Goal: Task Accomplishment & Management: Use online tool/utility

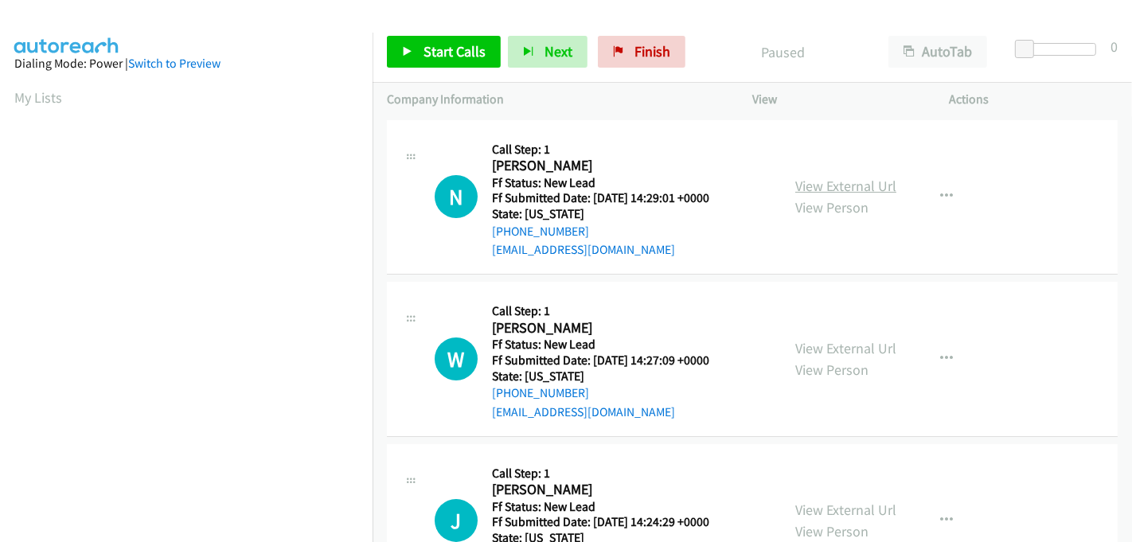
click at [842, 184] on link "View External Url" at bounding box center [845, 186] width 101 height 18
click at [816, 342] on link "View External Url" at bounding box center [845, 348] width 101 height 18
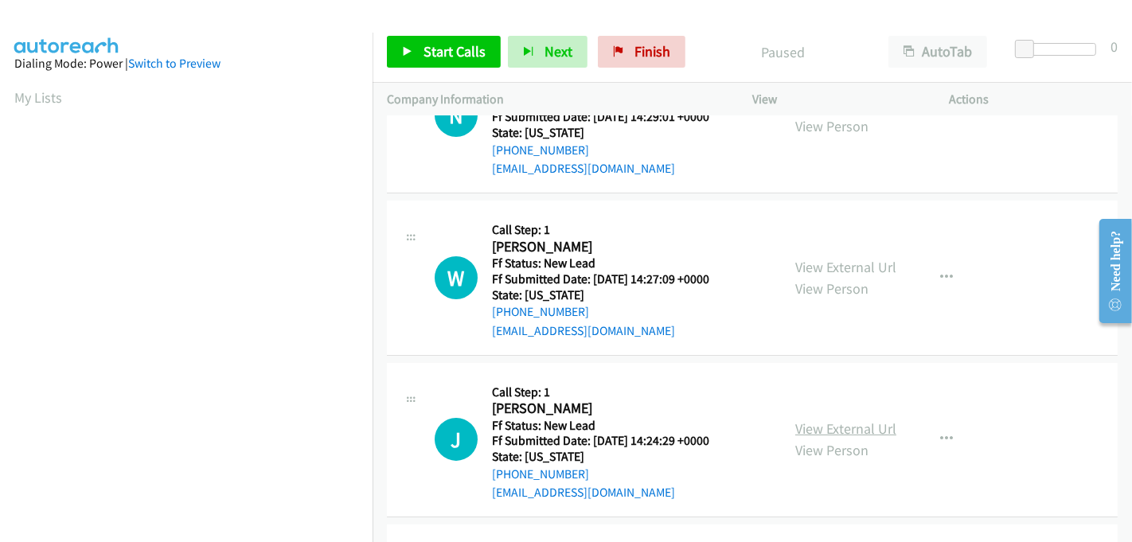
scroll to position [177, 0]
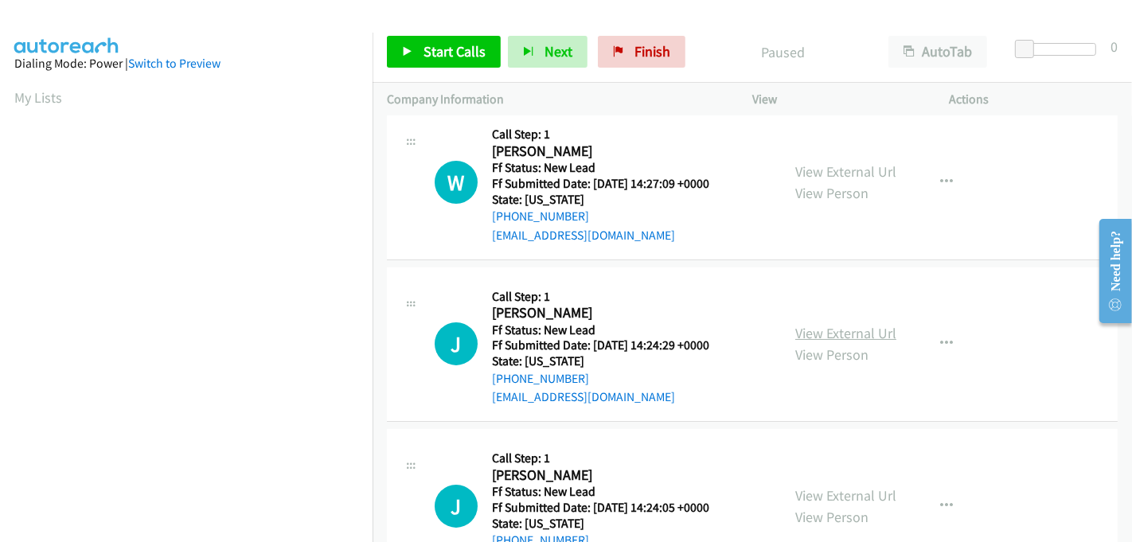
click at [826, 326] on link "View External Url" at bounding box center [845, 333] width 101 height 18
click at [816, 490] on link "View External Url" at bounding box center [845, 495] width 101 height 18
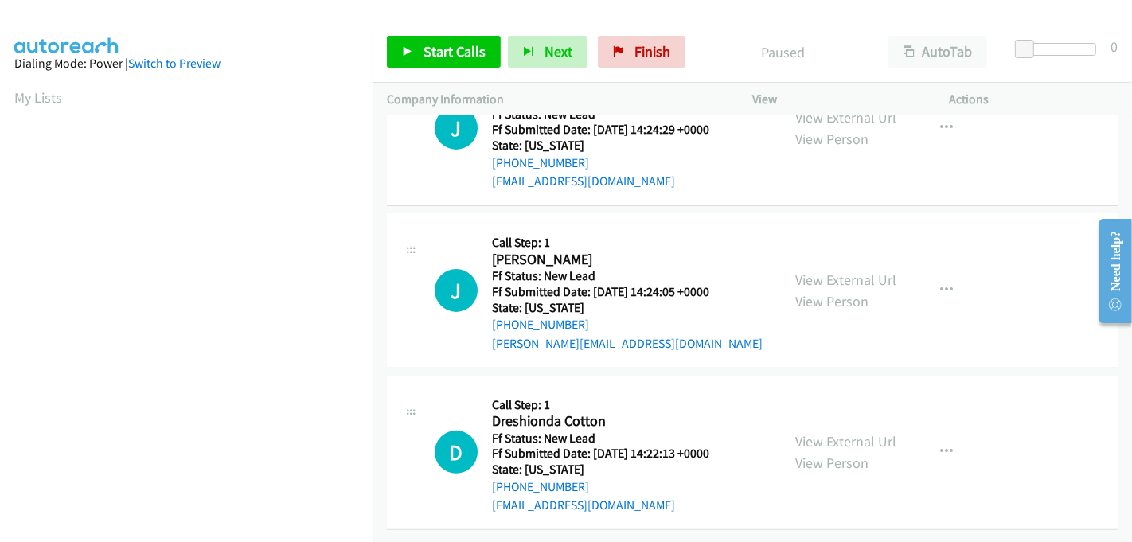
scroll to position [404, 0]
click at [814, 436] on link "View External Url" at bounding box center [845, 441] width 101 height 18
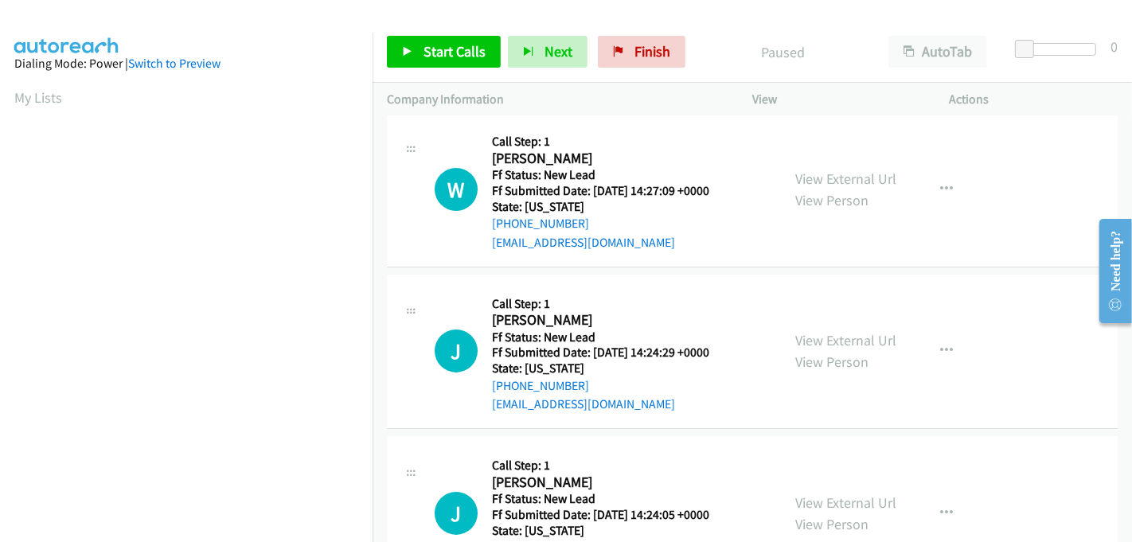
scroll to position [0, 0]
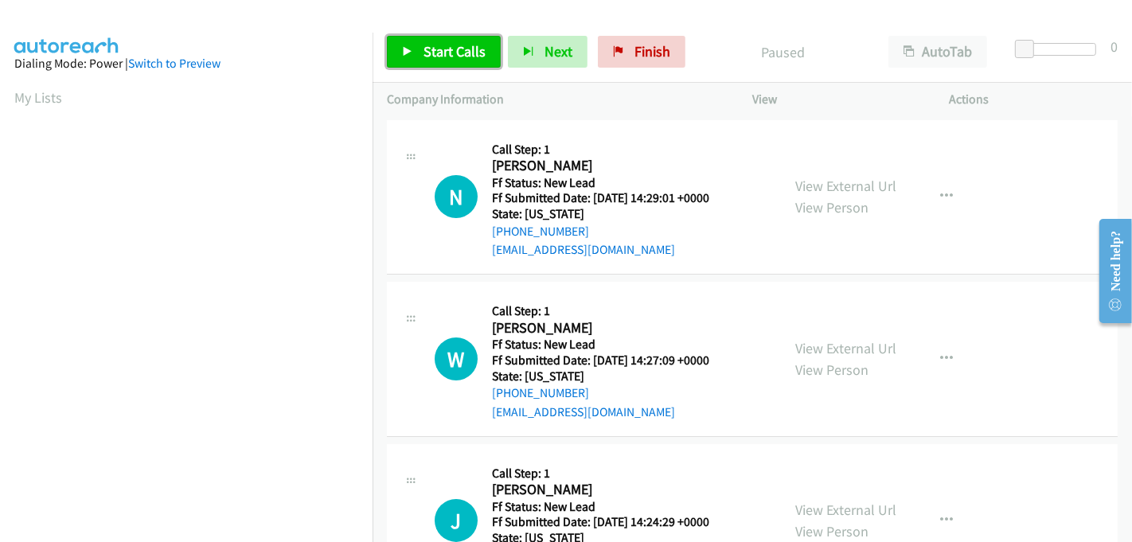
click at [432, 49] on span "Start Calls" at bounding box center [455, 51] width 62 height 18
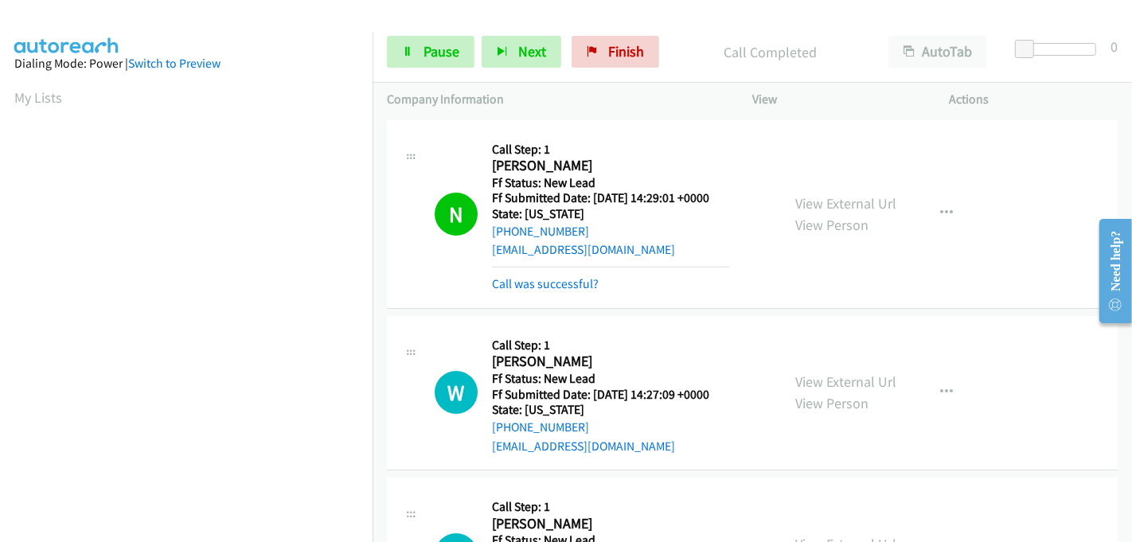
scroll to position [38, 0]
click at [428, 46] on span "Pause" at bounding box center [442, 51] width 36 height 18
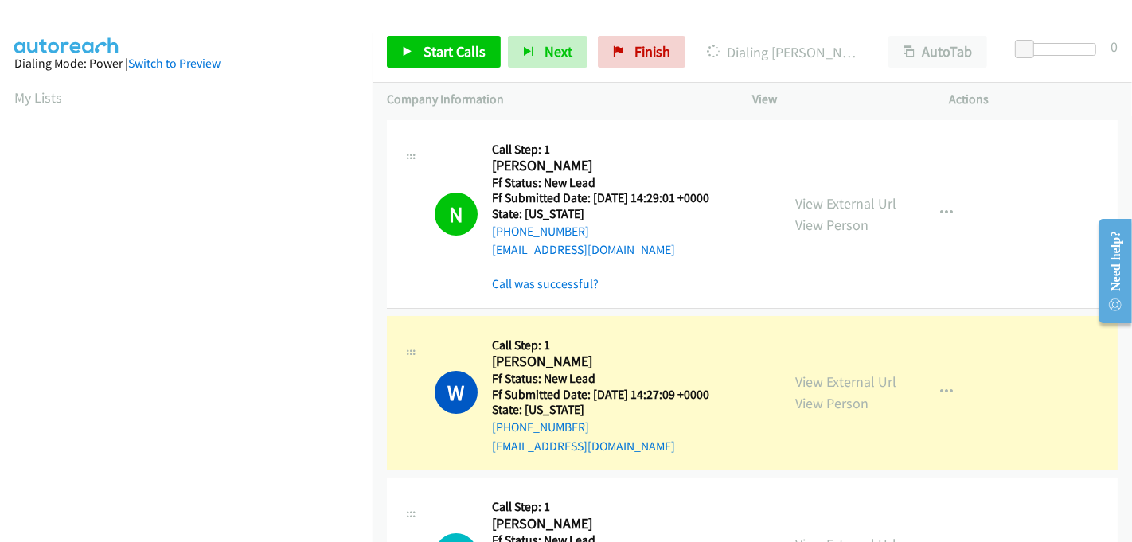
scroll to position [352, 0]
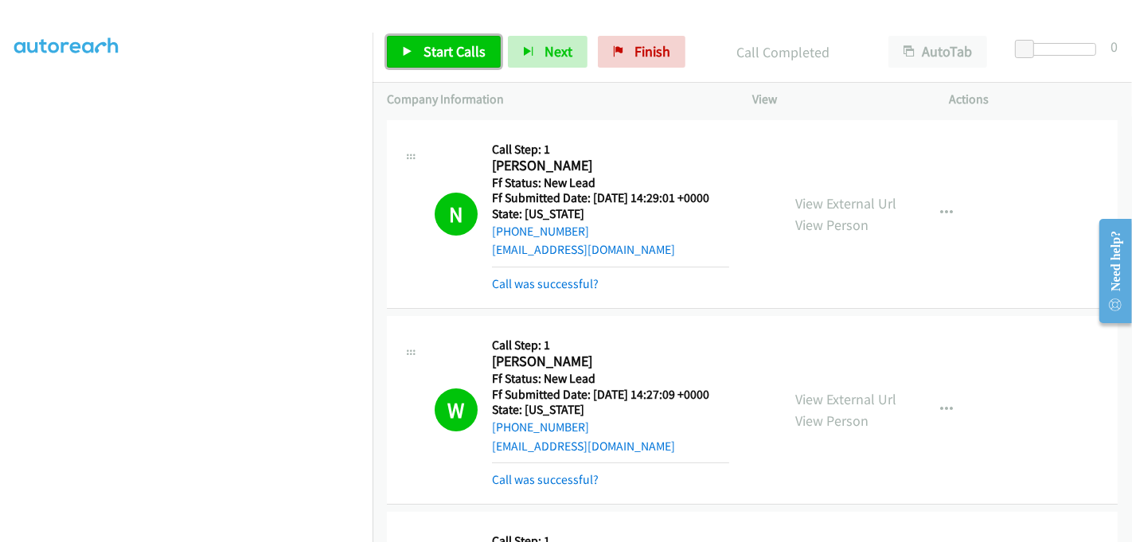
click at [456, 60] on span "Start Calls" at bounding box center [455, 51] width 62 height 18
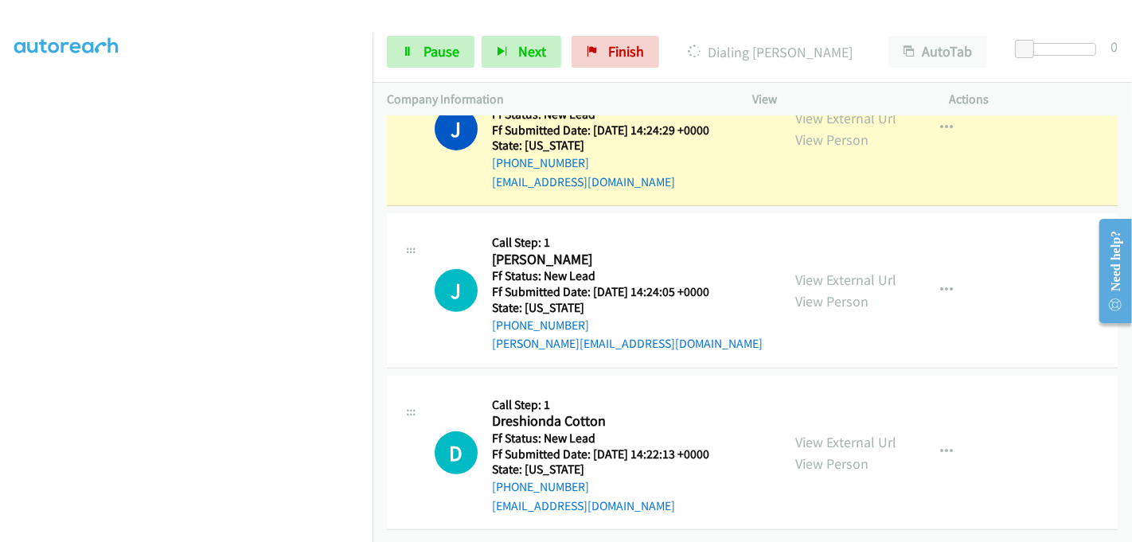
scroll to position [205, 0]
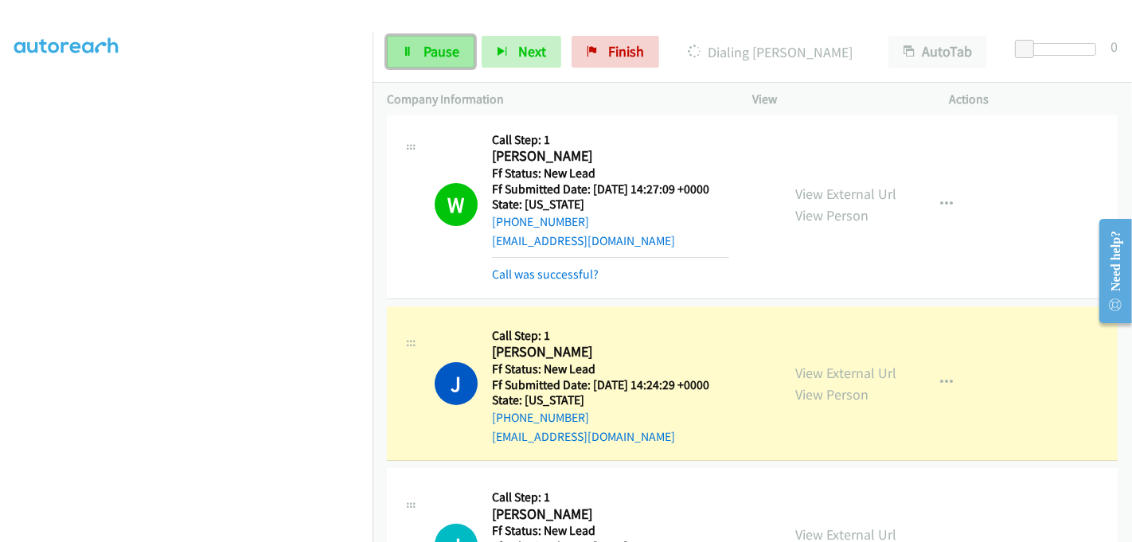
click at [426, 46] on span "Pause" at bounding box center [442, 51] width 36 height 18
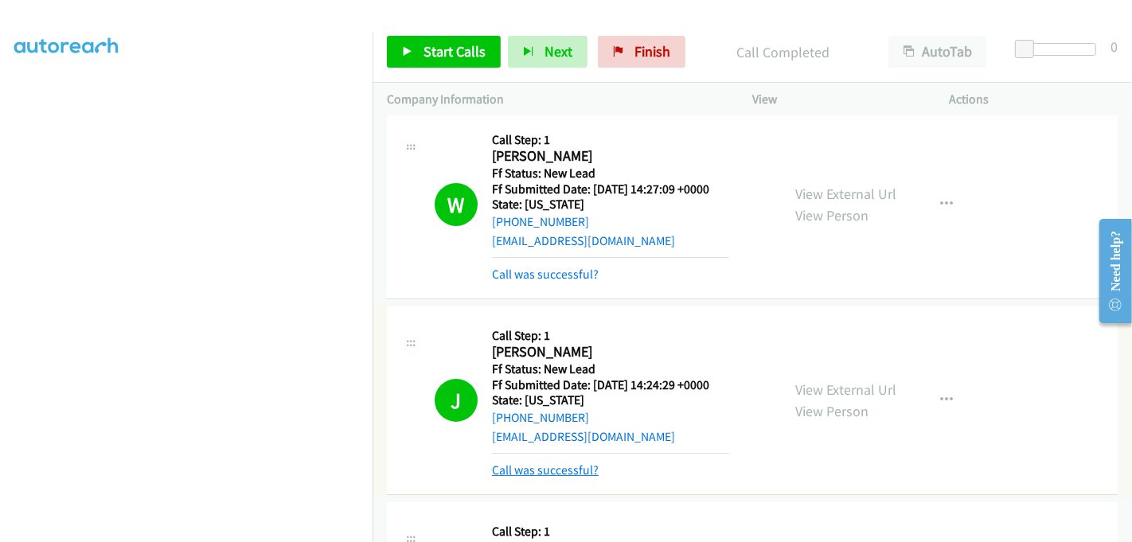
click at [567, 468] on link "Call was successful?" at bounding box center [545, 470] width 107 height 15
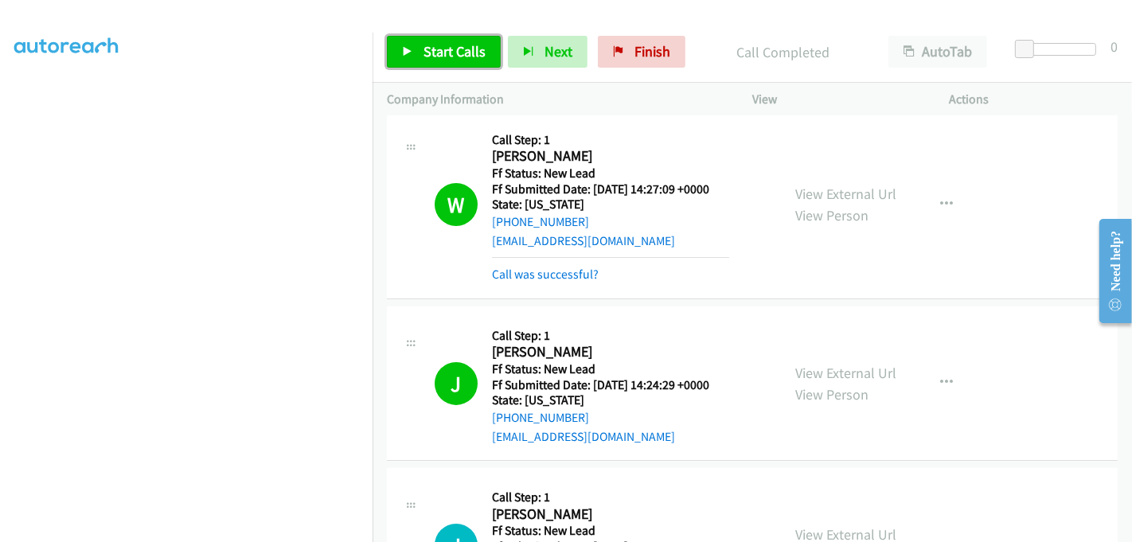
click at [427, 53] on span "Start Calls" at bounding box center [455, 51] width 62 height 18
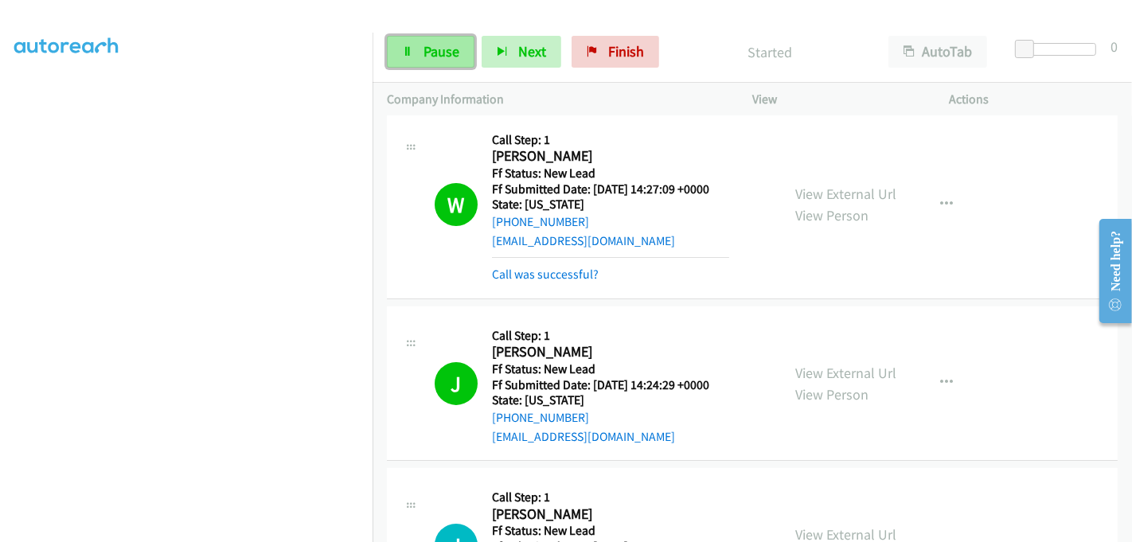
click at [424, 49] on span "Pause" at bounding box center [442, 51] width 36 height 18
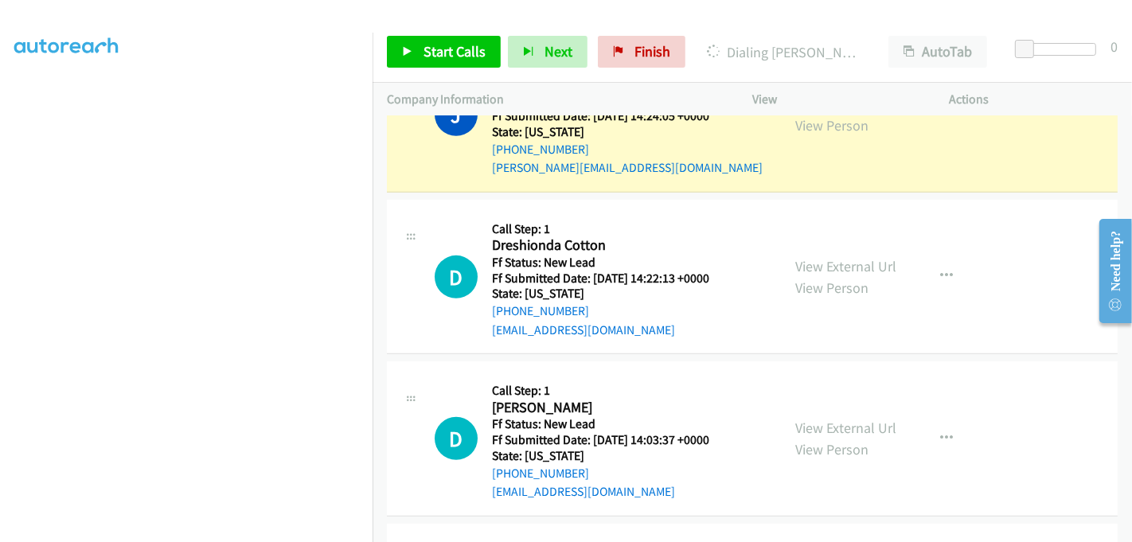
scroll to position [603, 0]
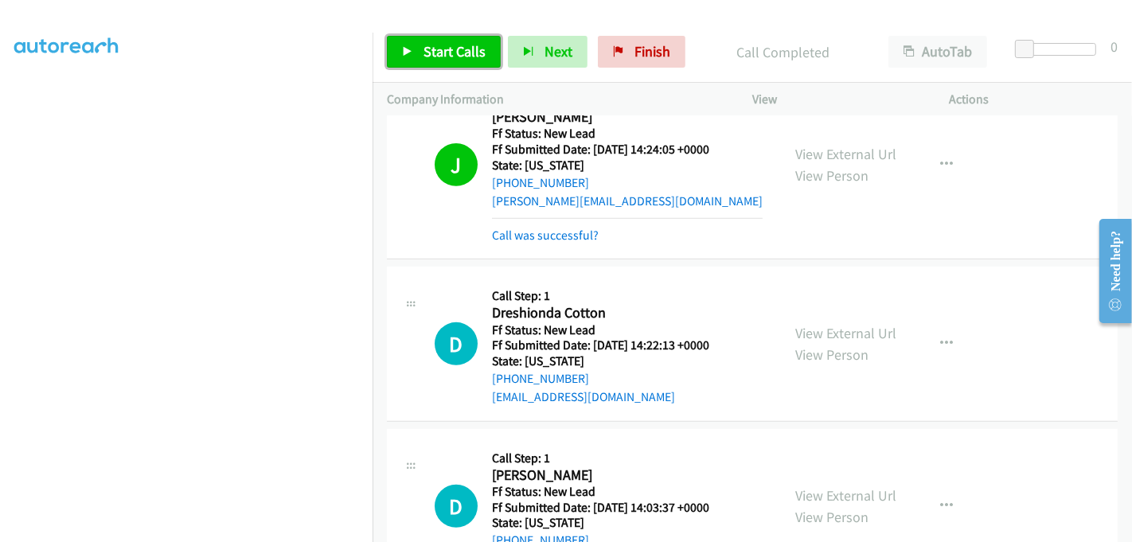
click at [434, 42] on span "Start Calls" at bounding box center [455, 51] width 62 height 18
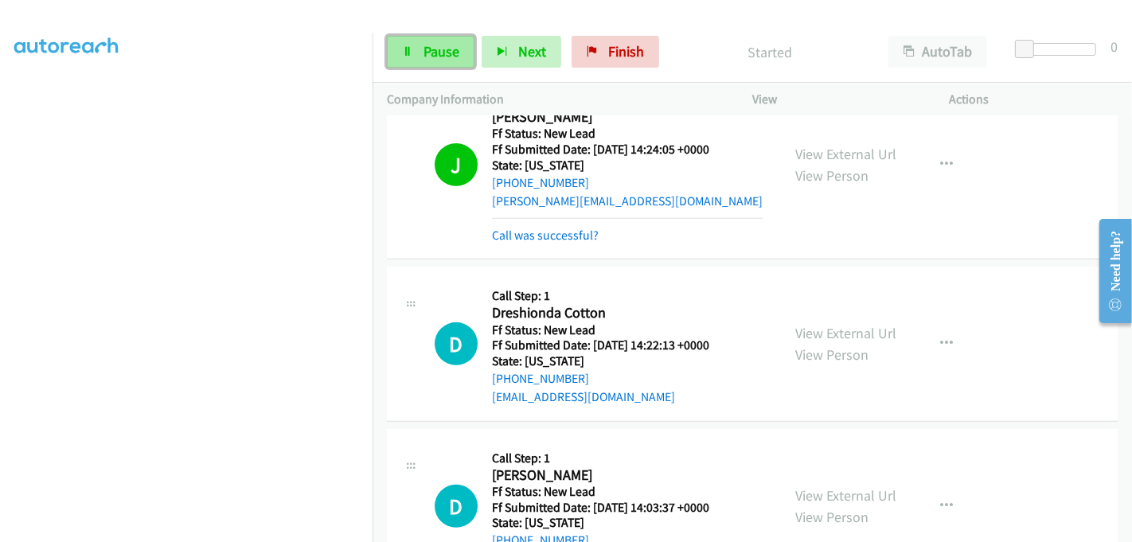
click at [424, 53] on span "Pause" at bounding box center [442, 51] width 36 height 18
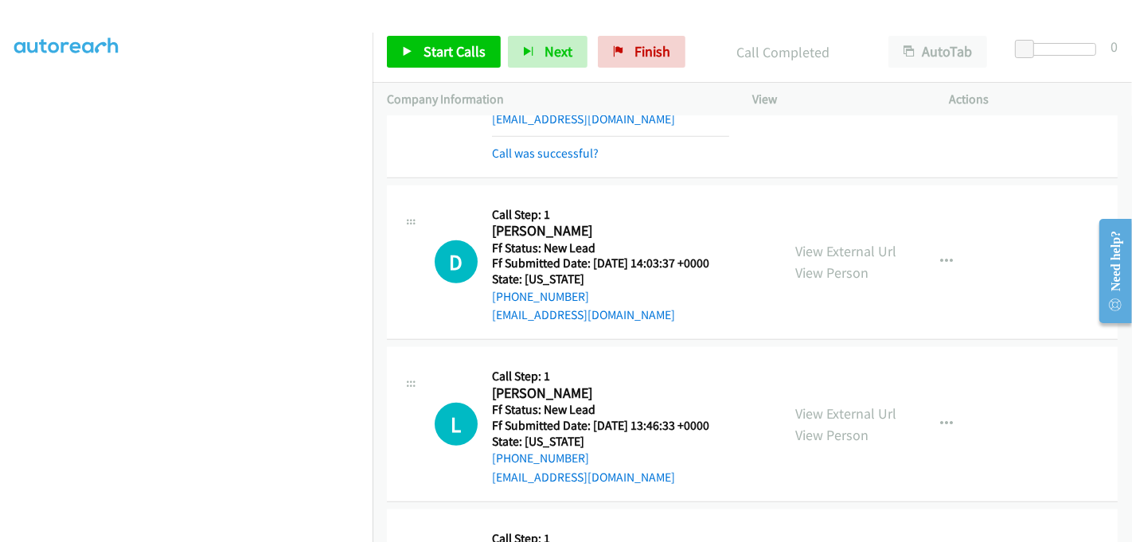
scroll to position [994, 0]
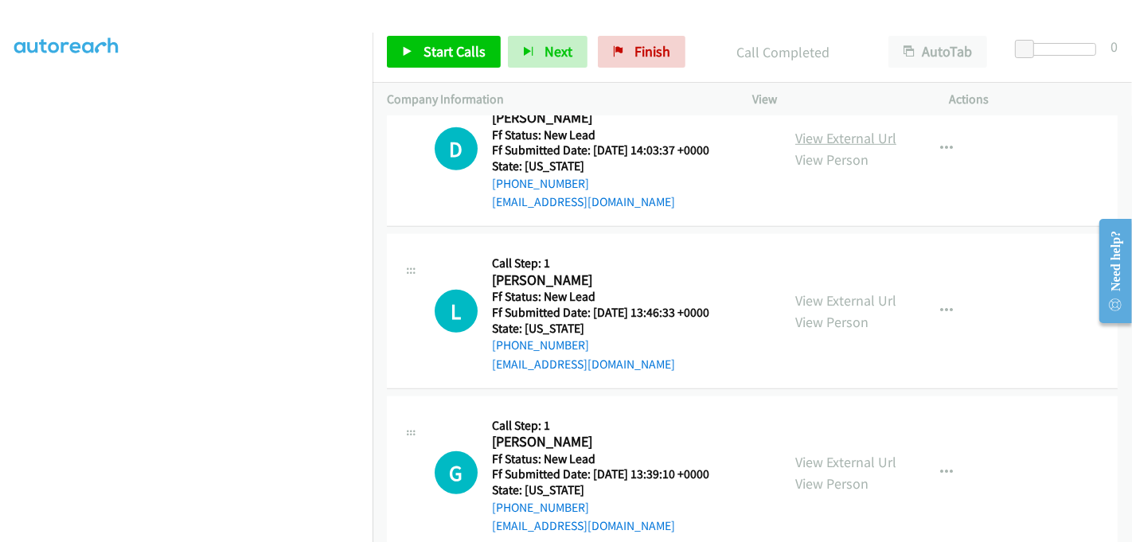
click at [827, 135] on link "View External Url" at bounding box center [845, 138] width 101 height 18
click at [841, 299] on link "View External Url" at bounding box center [845, 300] width 101 height 18
click at [839, 455] on link "View External Url" at bounding box center [845, 462] width 101 height 18
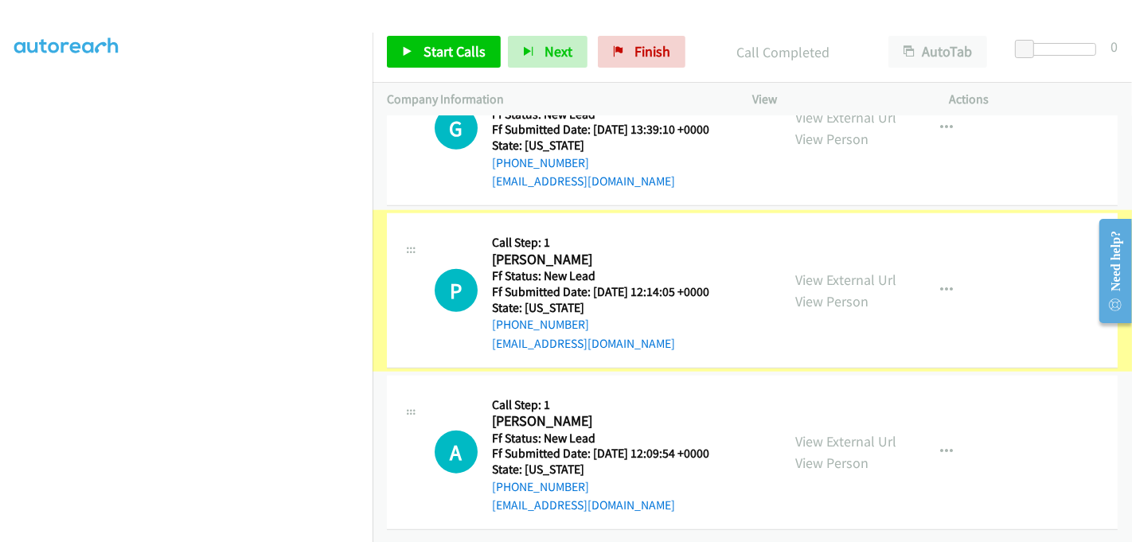
scroll to position [1347, 0]
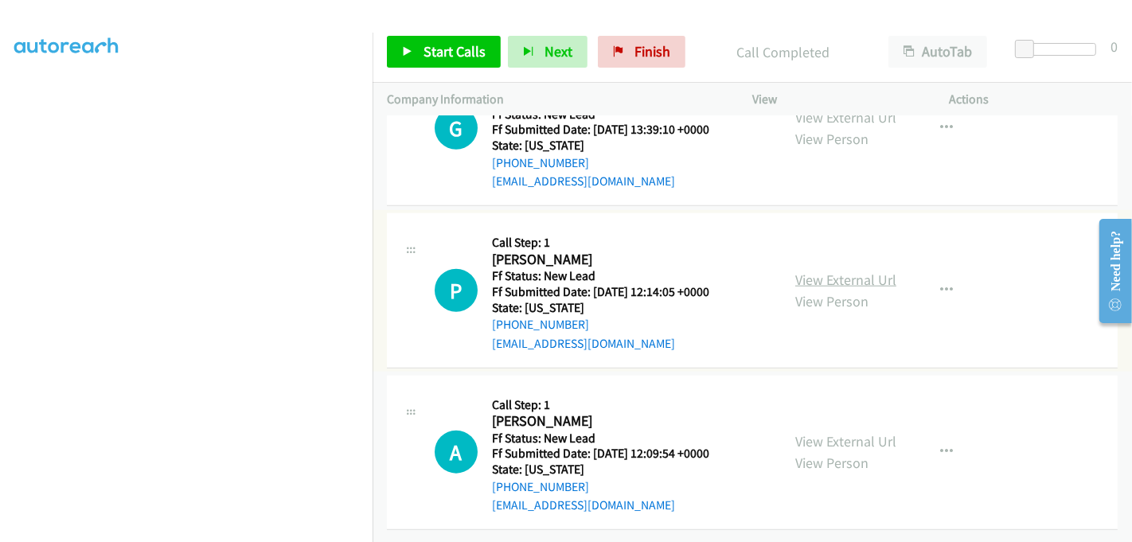
click at [831, 271] on link "View External Url" at bounding box center [845, 280] width 101 height 18
click at [834, 432] on link "View External Url" at bounding box center [845, 441] width 101 height 18
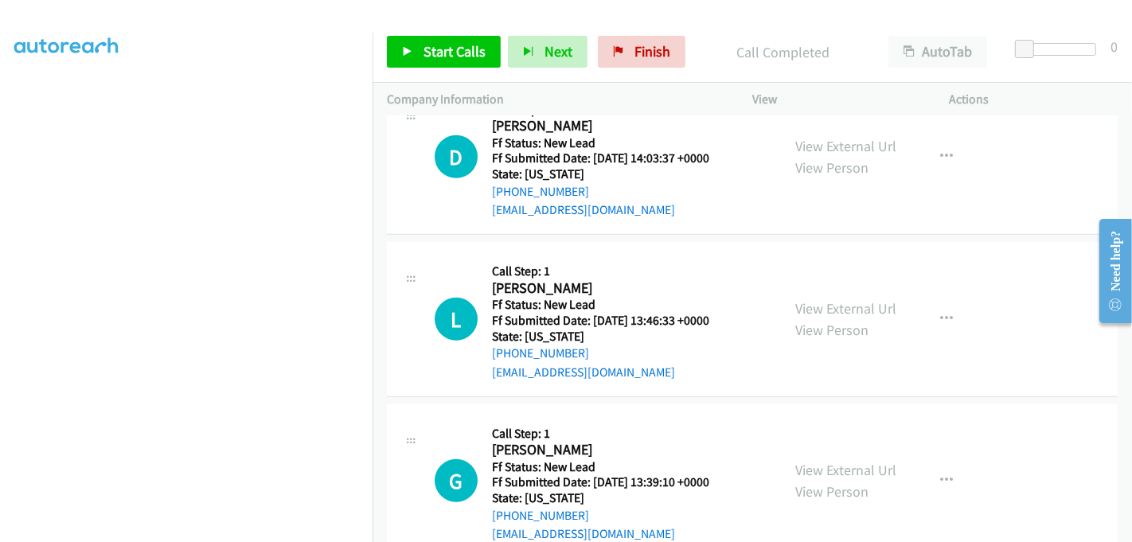
scroll to position [994, 0]
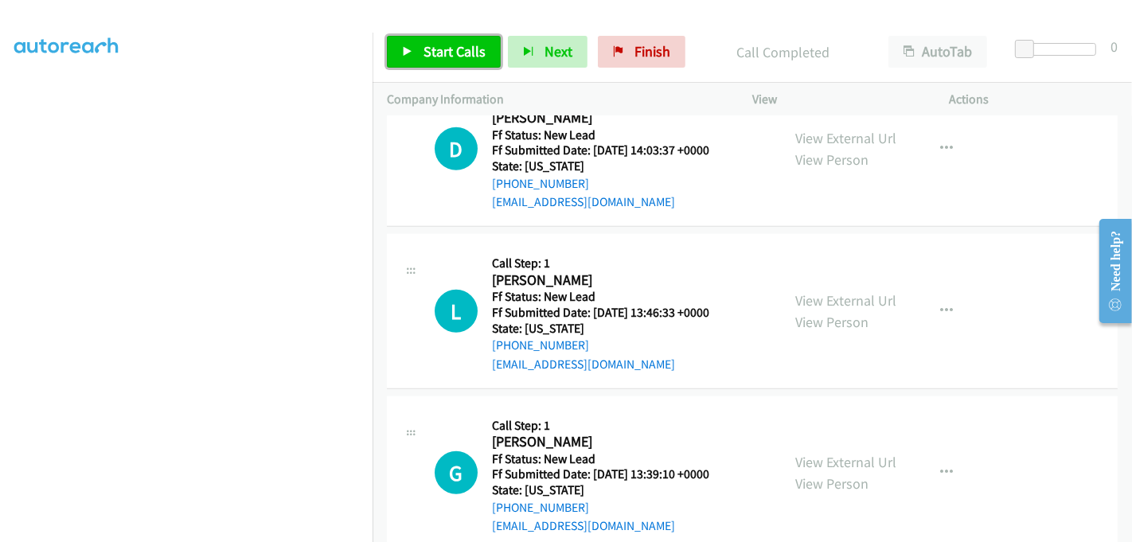
click at [456, 53] on span "Start Calls" at bounding box center [455, 51] width 62 height 18
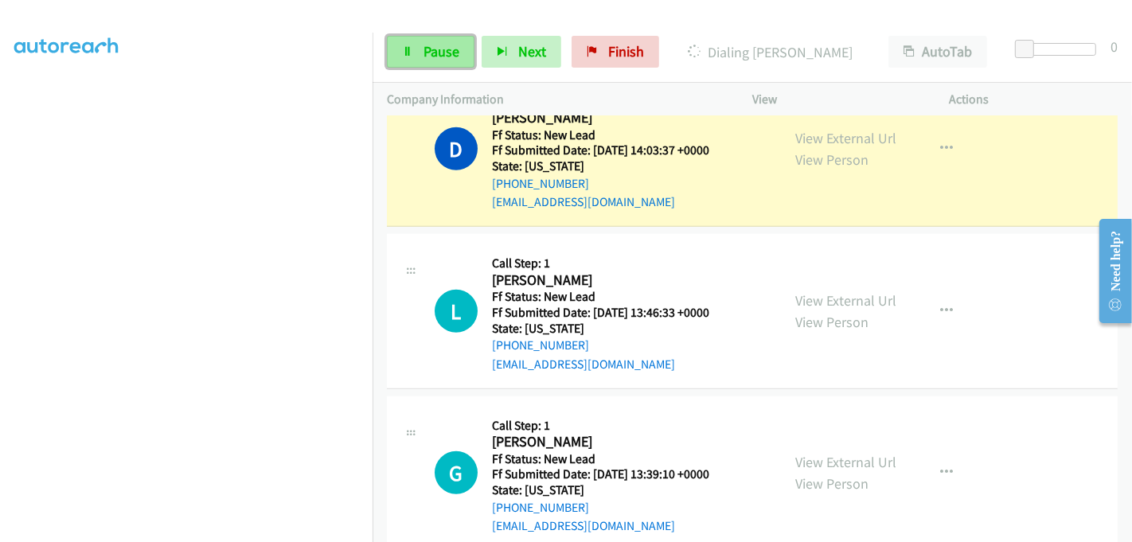
click at [429, 55] on span "Pause" at bounding box center [442, 51] width 36 height 18
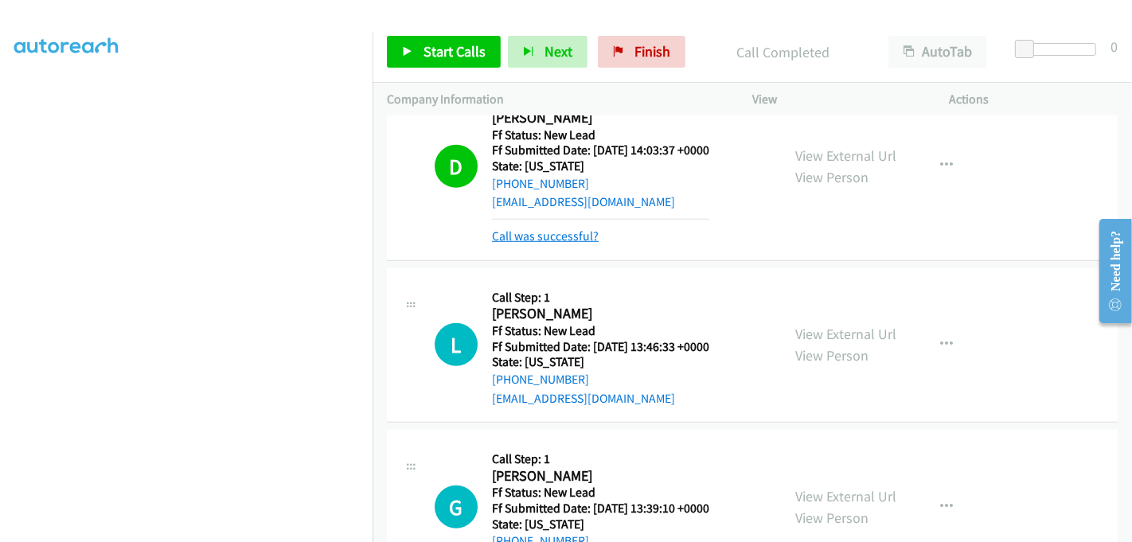
click at [568, 235] on link "Call was successful?" at bounding box center [545, 236] width 107 height 15
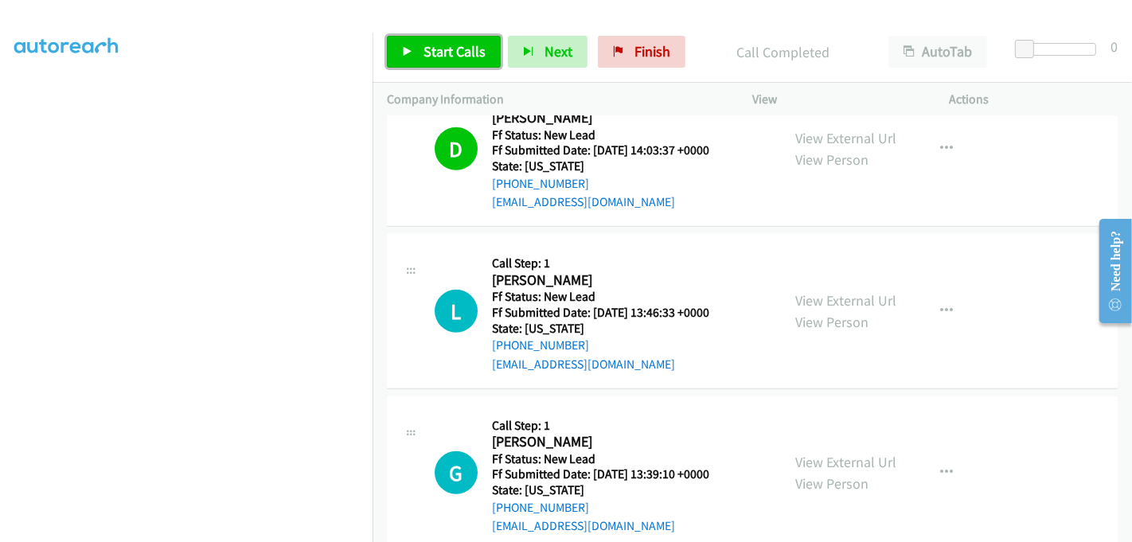
click at [441, 53] on span "Start Calls" at bounding box center [455, 51] width 62 height 18
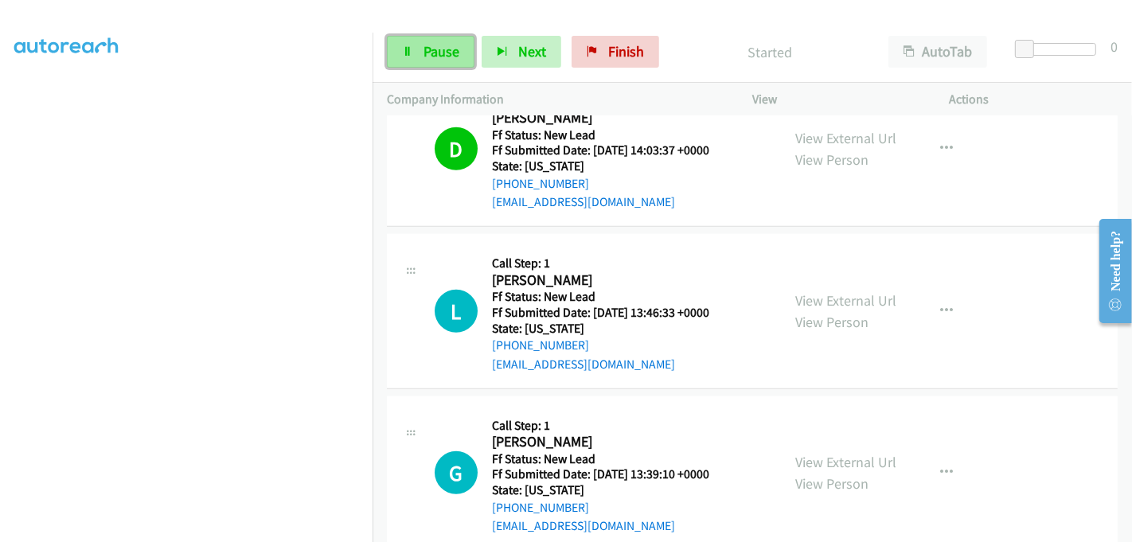
click at [427, 51] on span "Pause" at bounding box center [442, 51] width 36 height 18
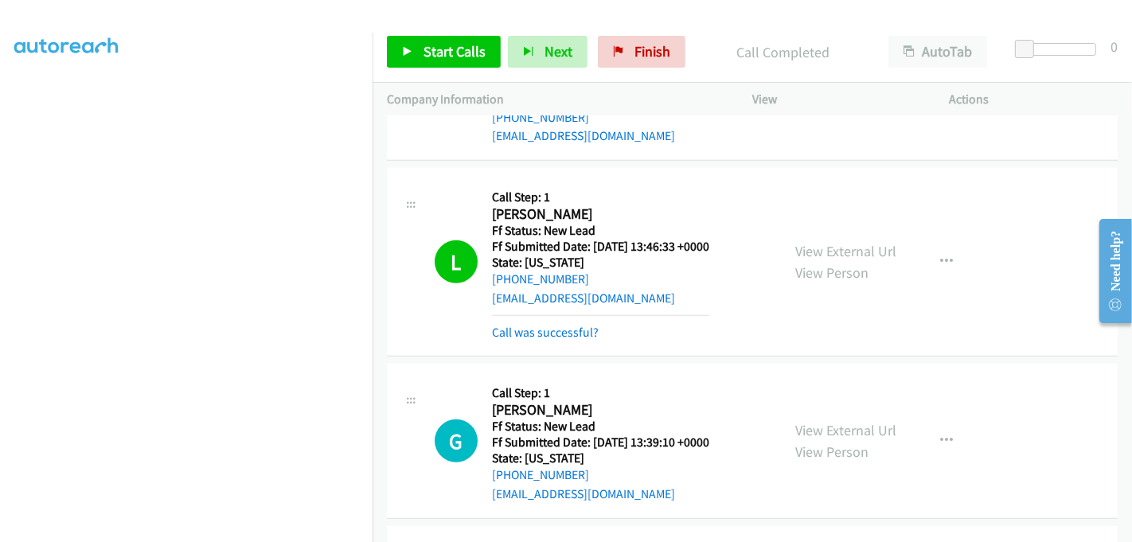
scroll to position [1170, 0]
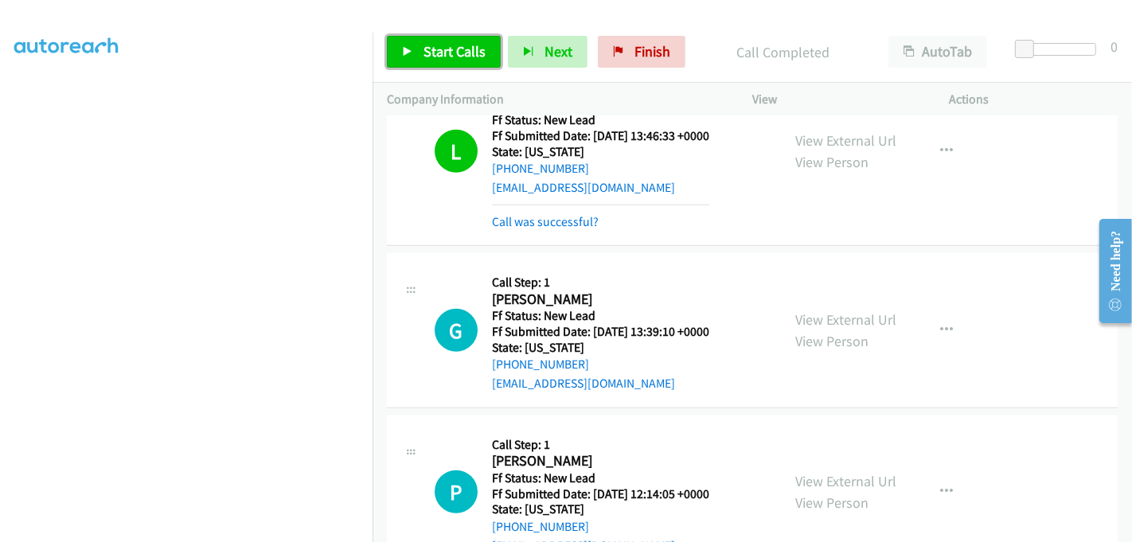
click at [424, 57] on span "Start Calls" at bounding box center [455, 51] width 62 height 18
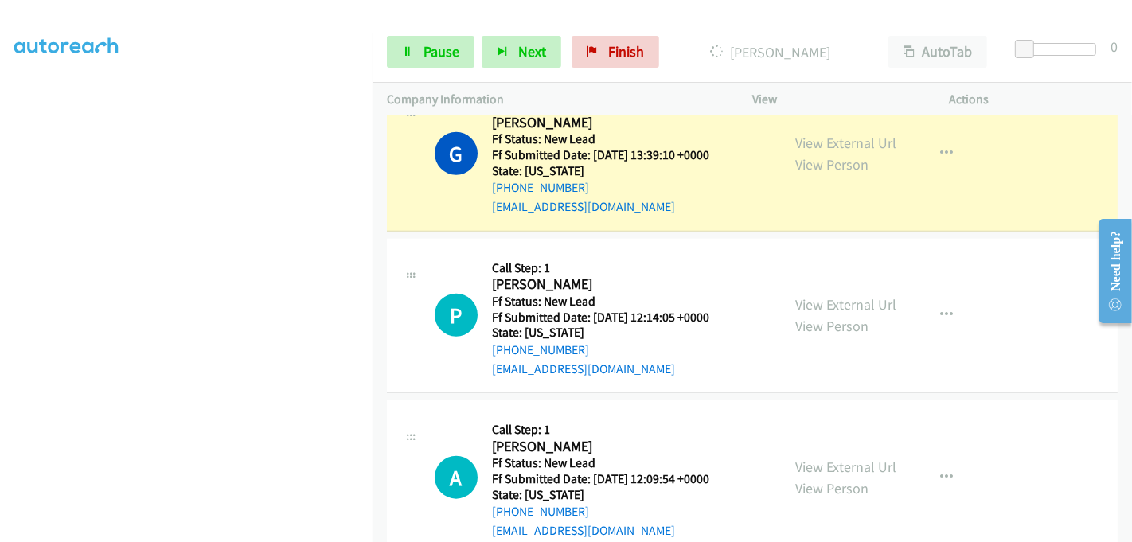
scroll to position [1381, 0]
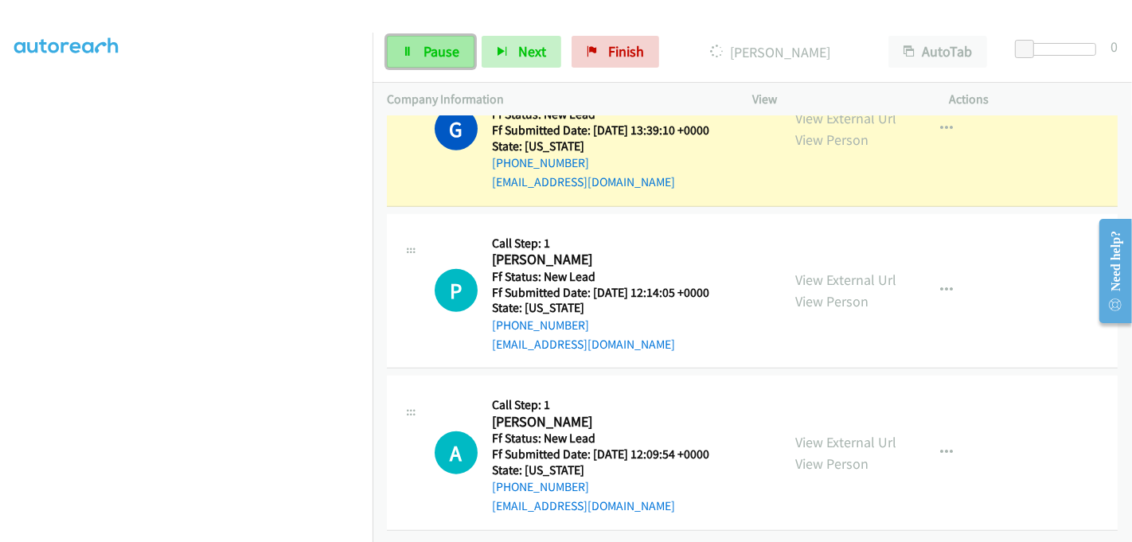
click at [424, 60] on span "Pause" at bounding box center [442, 51] width 36 height 18
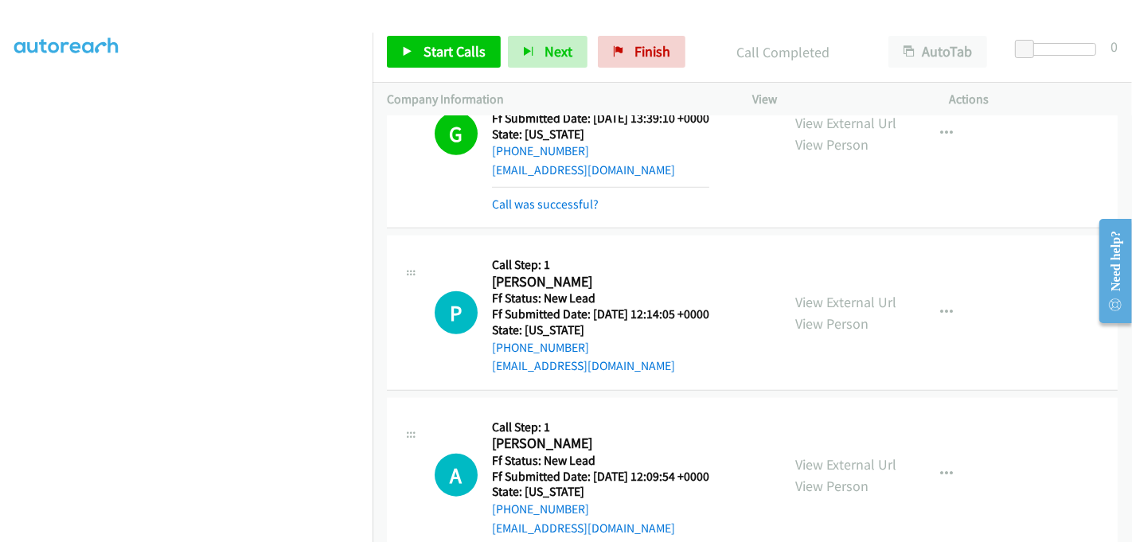
scroll to position [1281, 0]
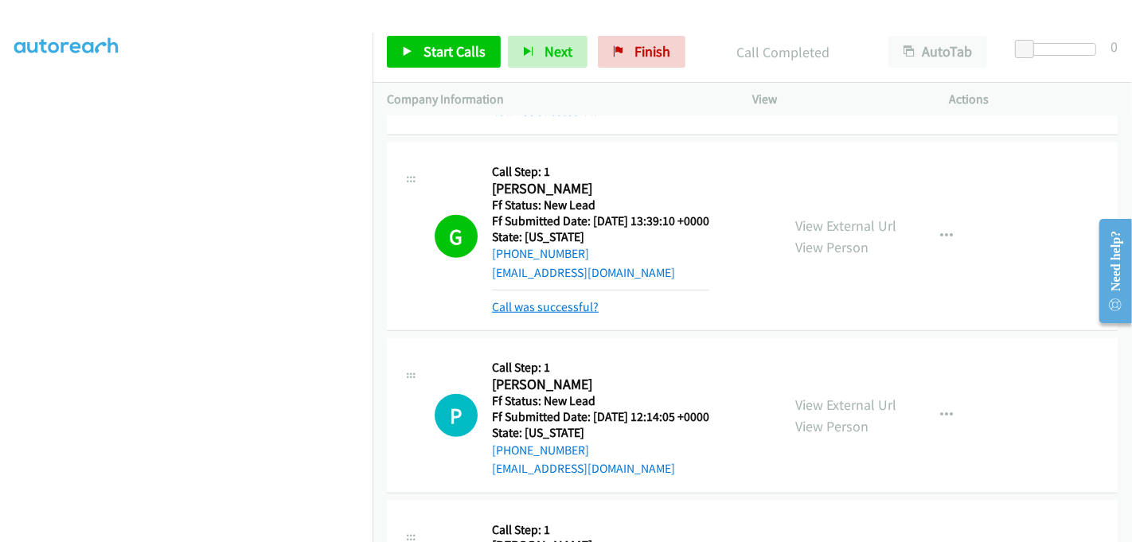
click at [577, 301] on link "Call was successful?" at bounding box center [545, 306] width 107 height 15
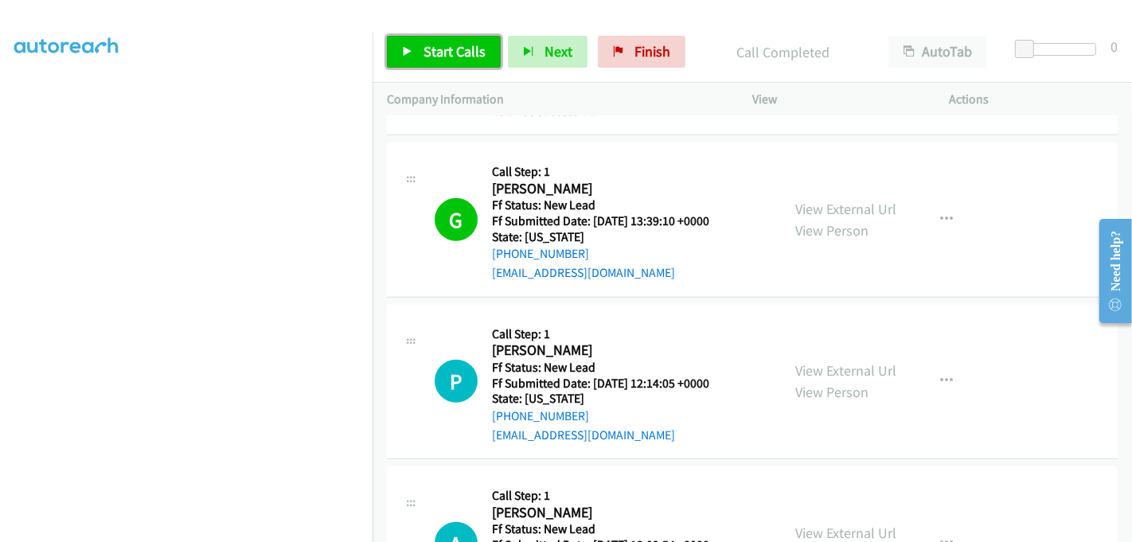
click at [452, 53] on span "Start Calls" at bounding box center [455, 51] width 62 height 18
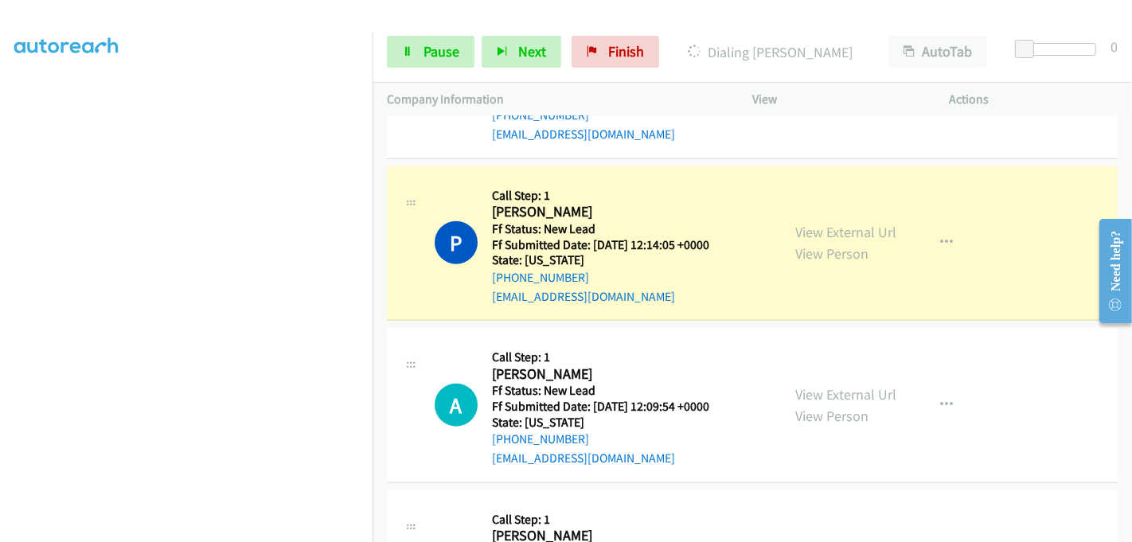
scroll to position [1458, 0]
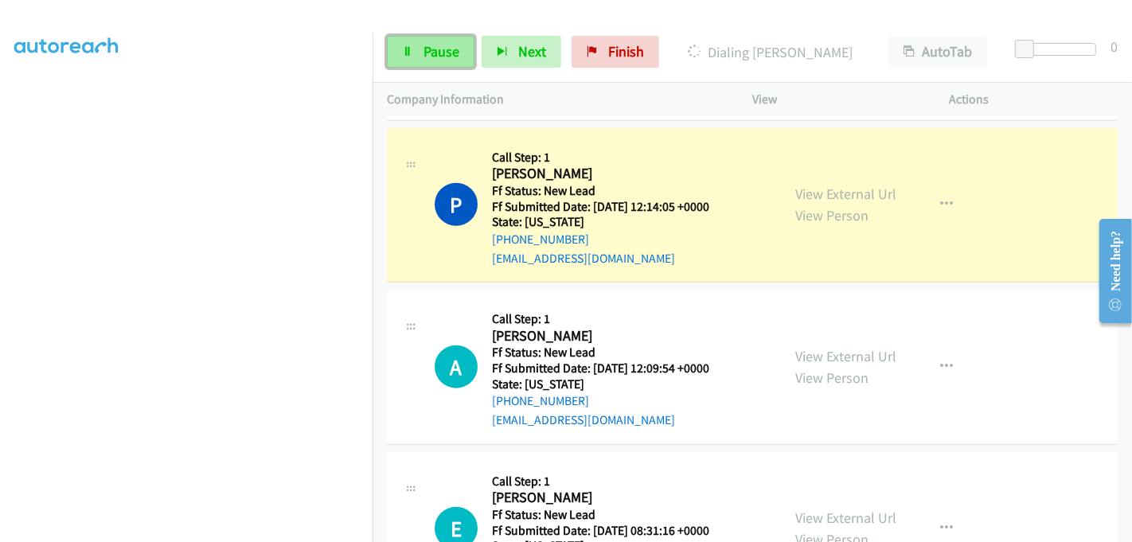
click at [430, 48] on span "Pause" at bounding box center [442, 51] width 36 height 18
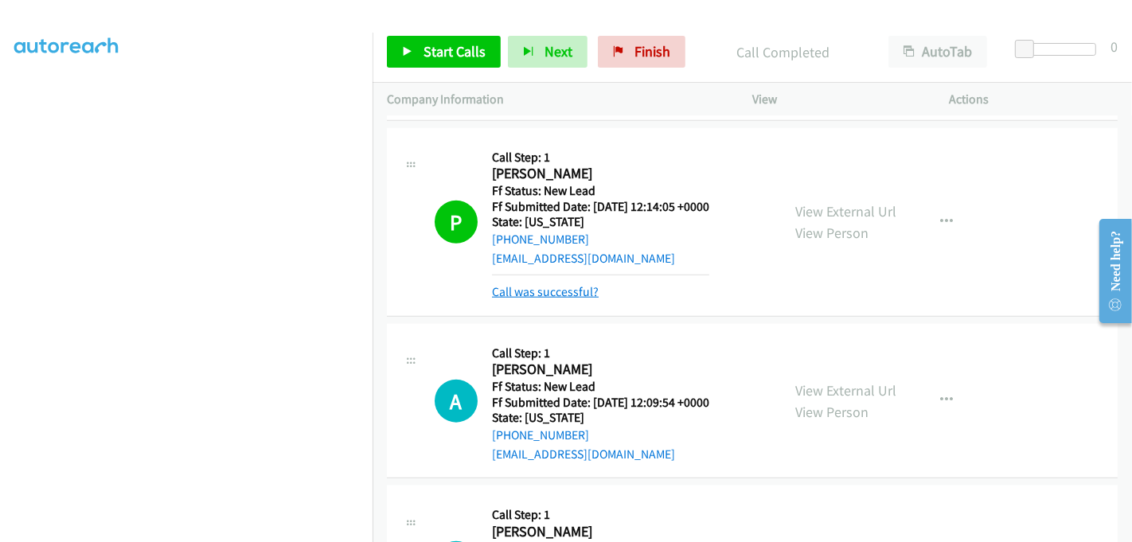
click at [590, 289] on link "Call was successful?" at bounding box center [545, 291] width 107 height 15
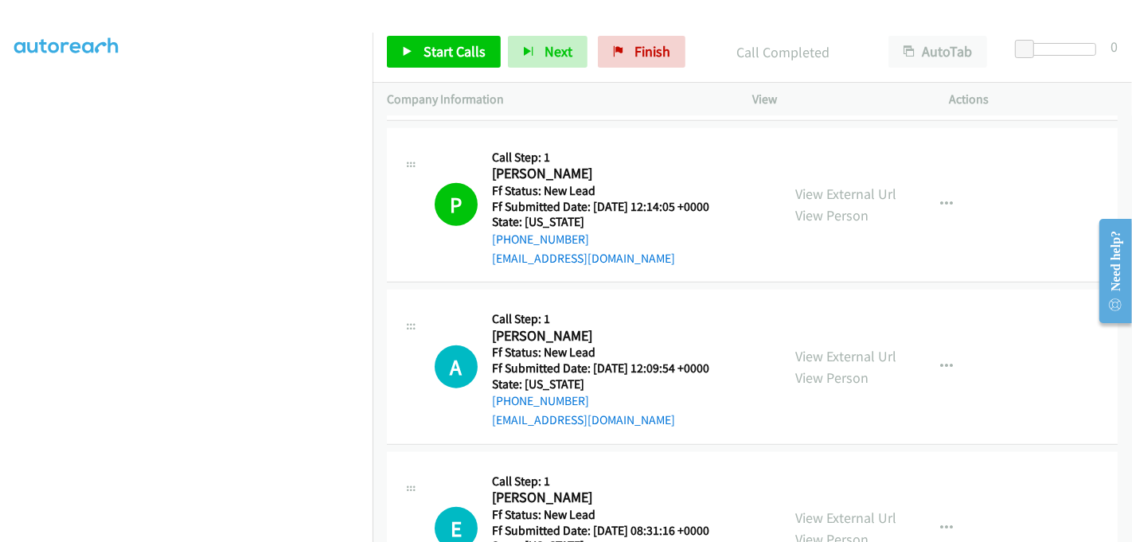
click at [445, 33] on div "Start Calls Pause Next Finish Call Completed AutoTab AutoTab 0" at bounding box center [753, 51] width 760 height 61
click at [445, 38] on link "Start Calls" at bounding box center [444, 52] width 114 height 32
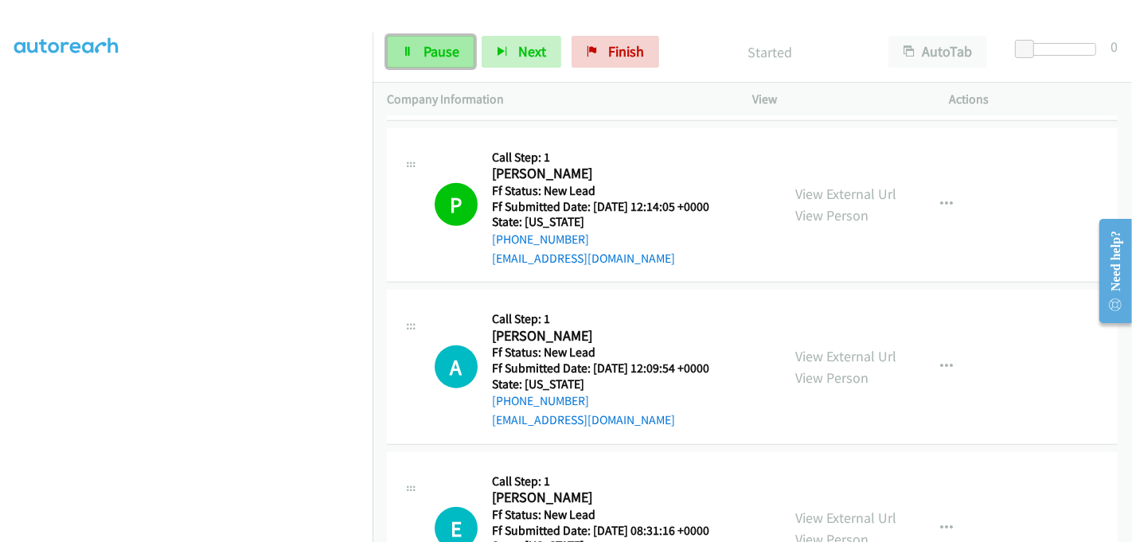
click at [432, 50] on span "Pause" at bounding box center [442, 51] width 36 height 18
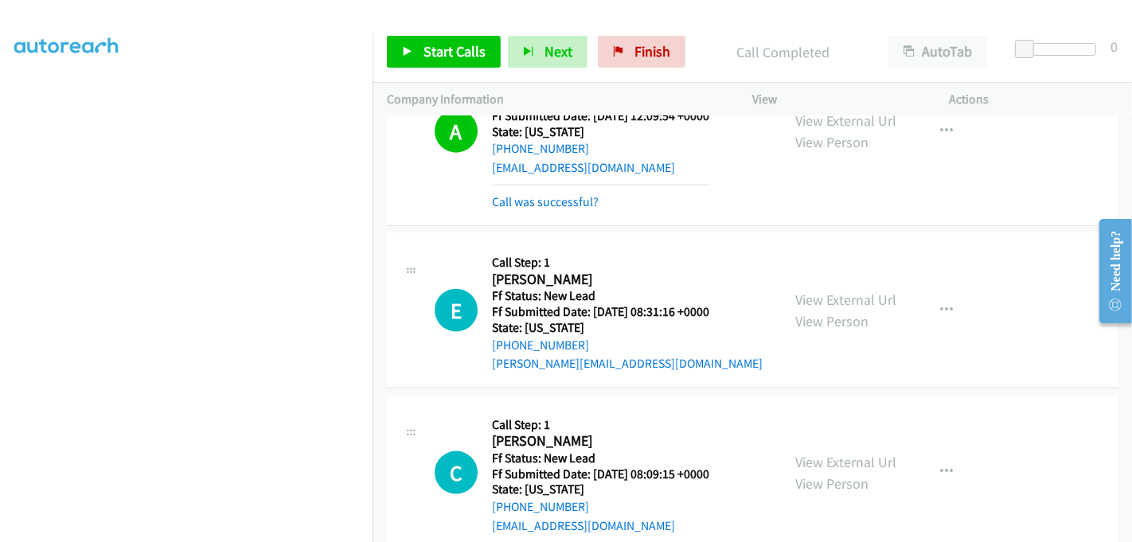
scroll to position [1812, 0]
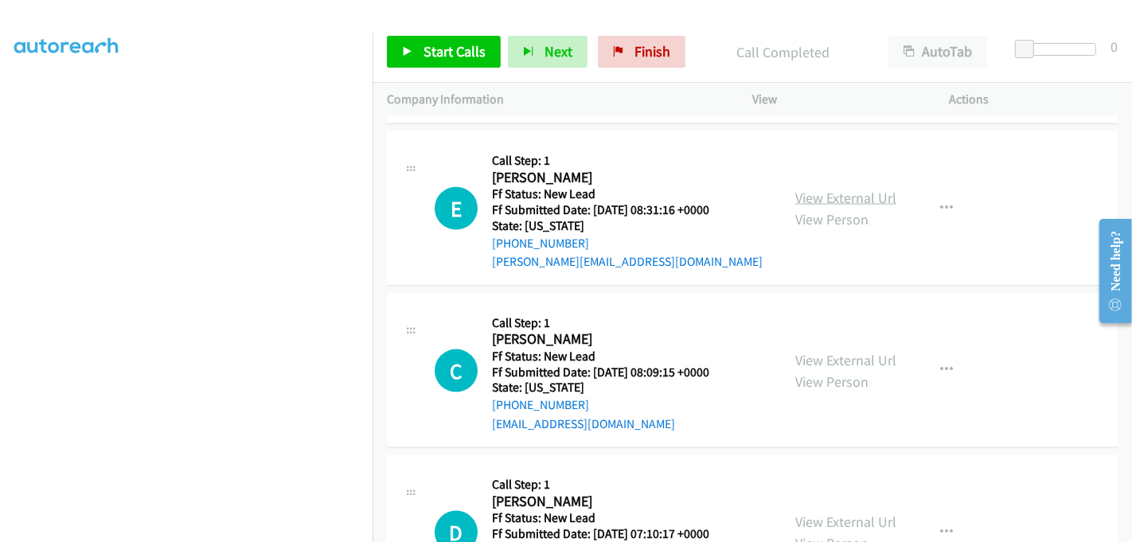
click at [830, 190] on link "View External Url" at bounding box center [845, 198] width 101 height 18
click at [842, 351] on link "View External Url" at bounding box center [845, 360] width 101 height 18
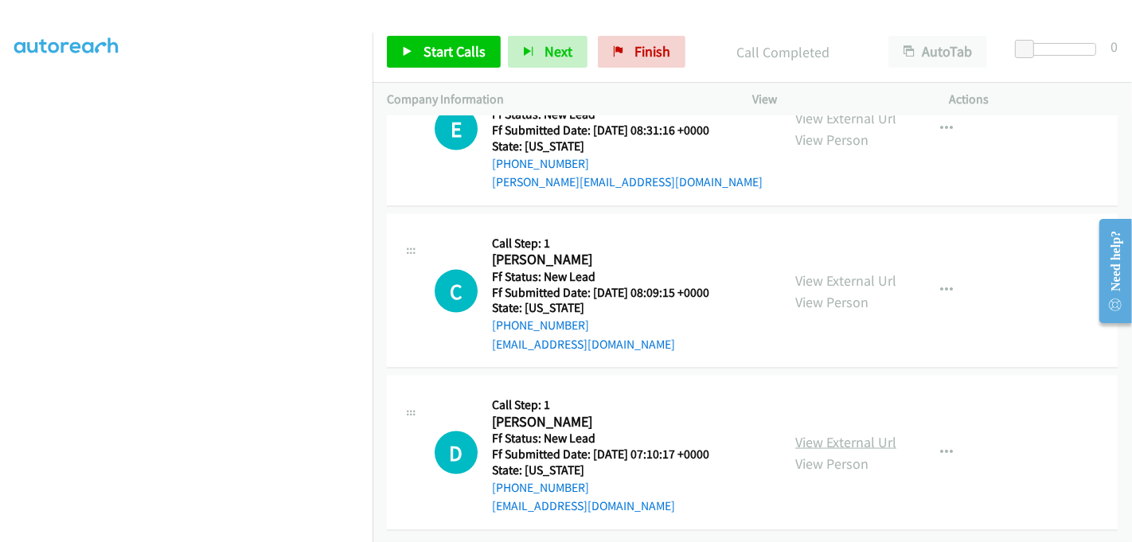
click at [830, 433] on link "View External Url" at bounding box center [845, 442] width 101 height 18
click at [449, 49] on span "Start Calls" at bounding box center [455, 51] width 62 height 18
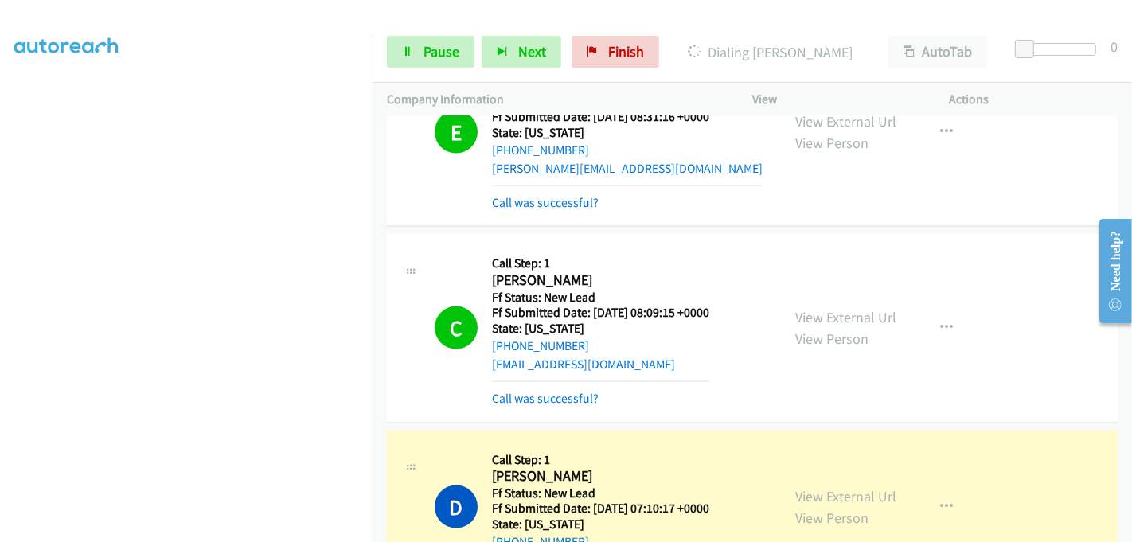
scroll to position [1967, 0]
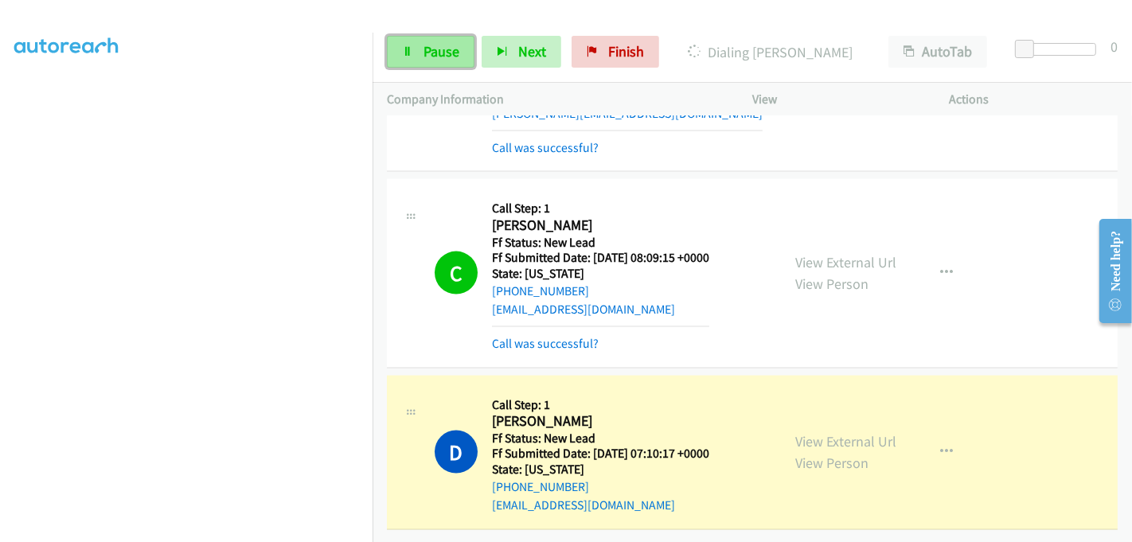
click at [434, 44] on span "Pause" at bounding box center [442, 51] width 36 height 18
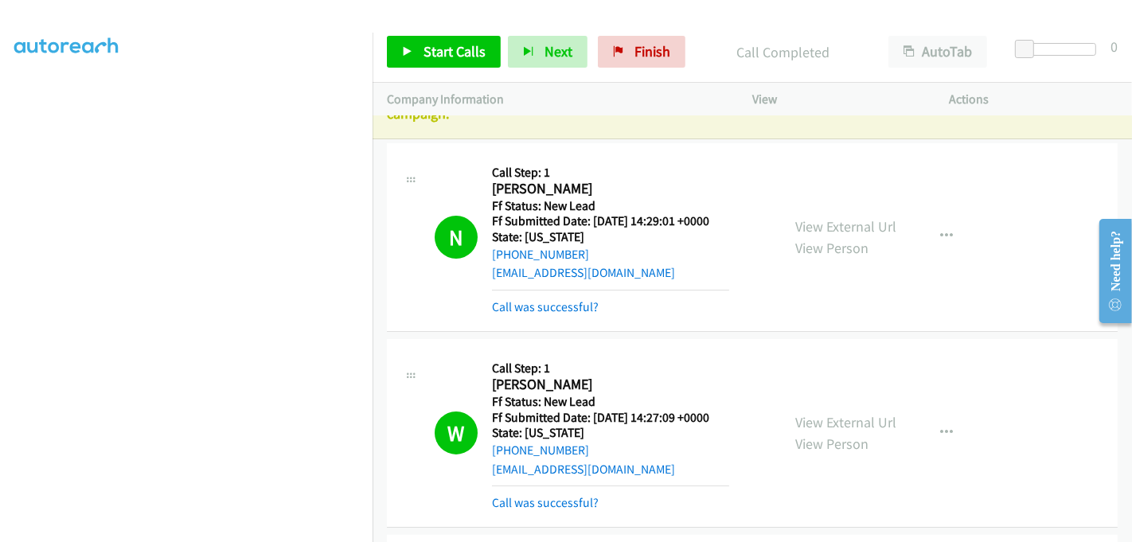
scroll to position [0, 0]
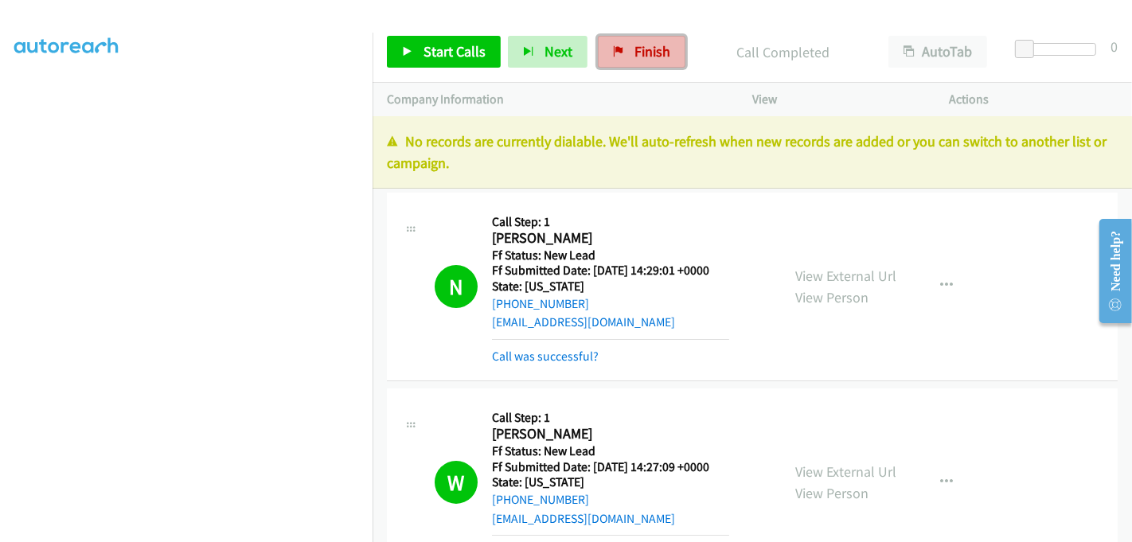
click at [635, 53] on span "Finish" at bounding box center [653, 51] width 36 height 18
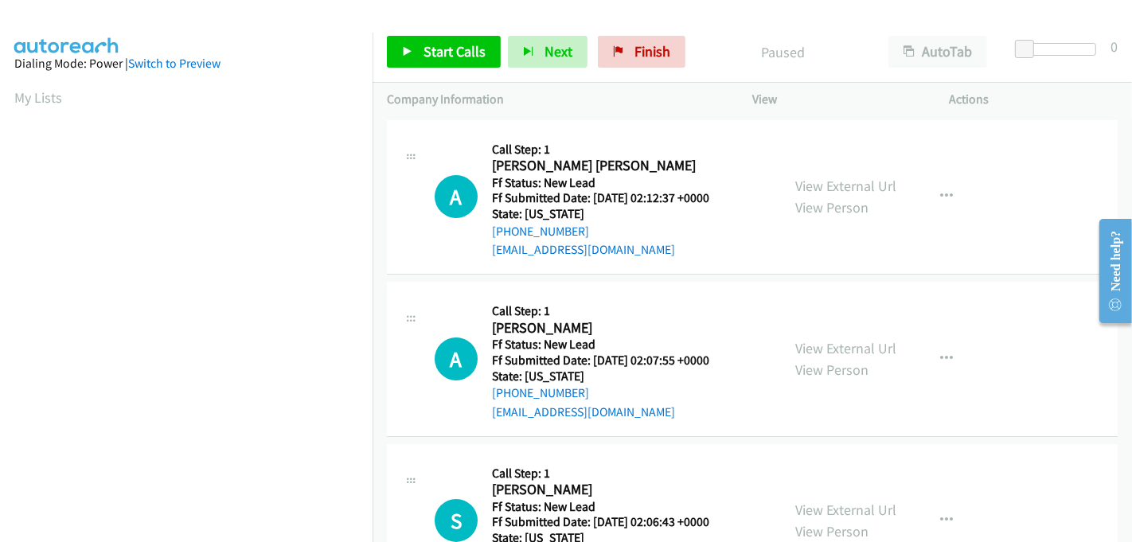
scroll to position [352, 0]
drag, startPoint x: 643, startPoint y: 49, endPoint x: 780, endPoint y: 217, distance: 217.9
click at [642, 49] on span "Finish" at bounding box center [653, 51] width 36 height 18
click at [643, 42] on span "Finish" at bounding box center [653, 51] width 36 height 18
